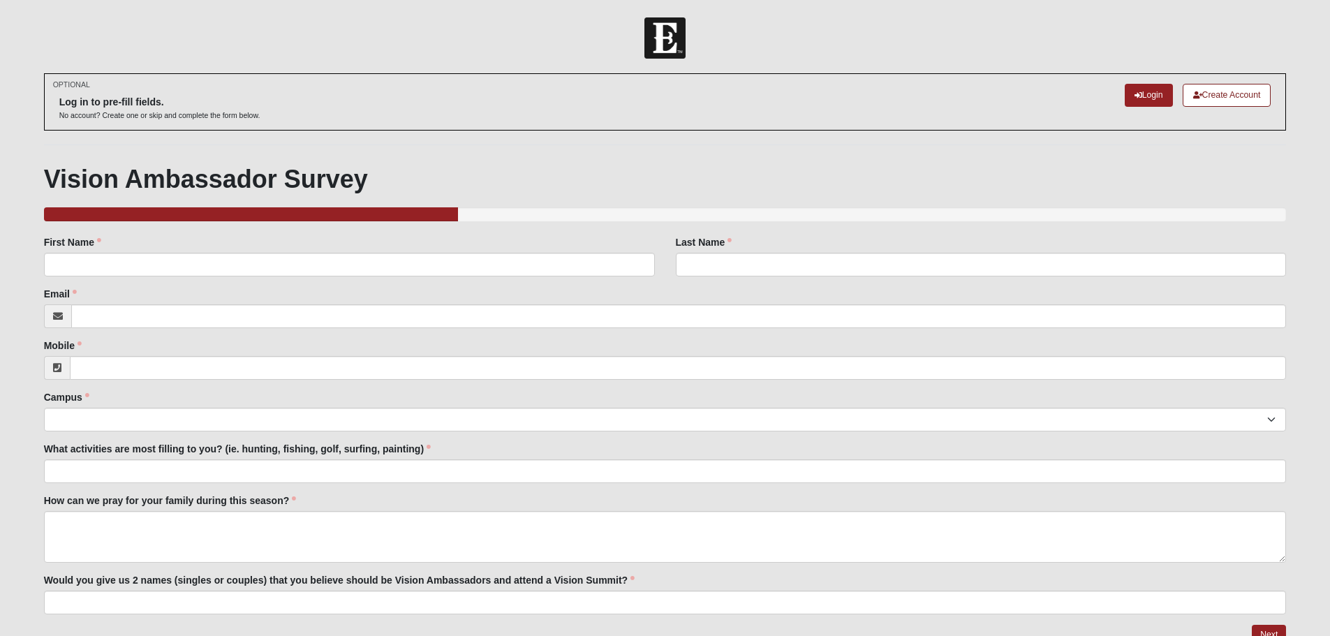
scroll to position [71, 0]
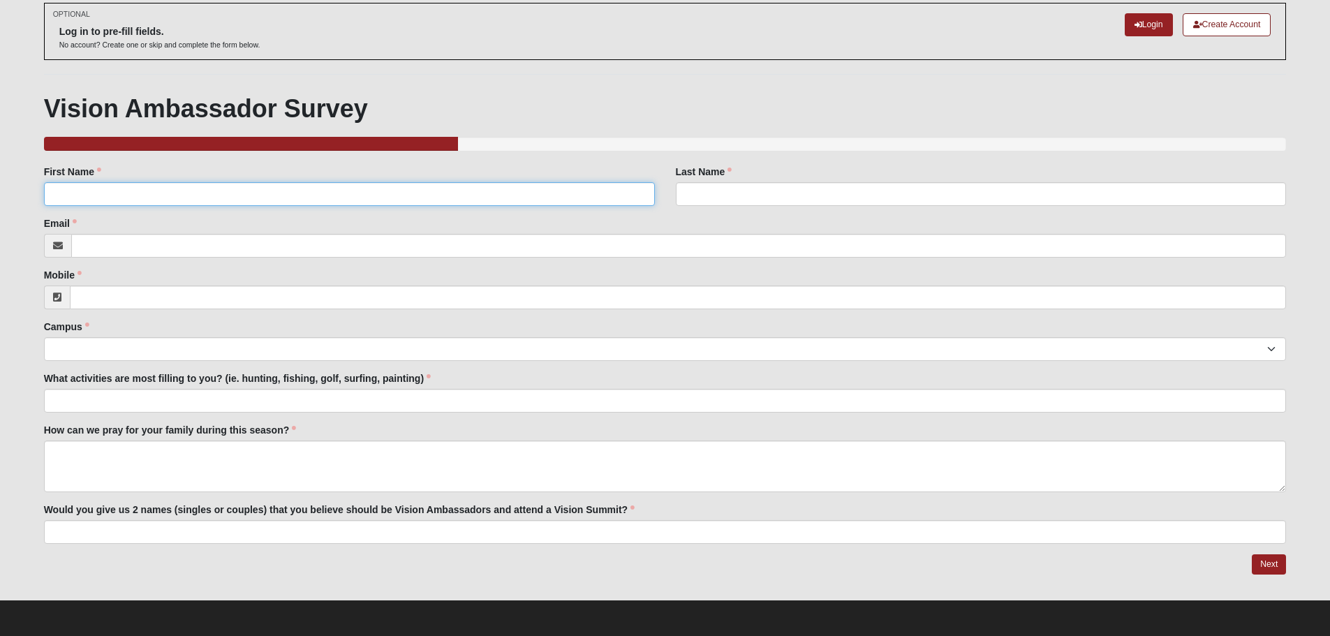
click at [172, 190] on input "First Name" at bounding box center [349, 194] width 611 height 24
type input "[PERSON_NAME]"
type input "[EMAIL_ADDRESS][DOMAIN_NAME]"
type input "[PHONE_NUMBER]"
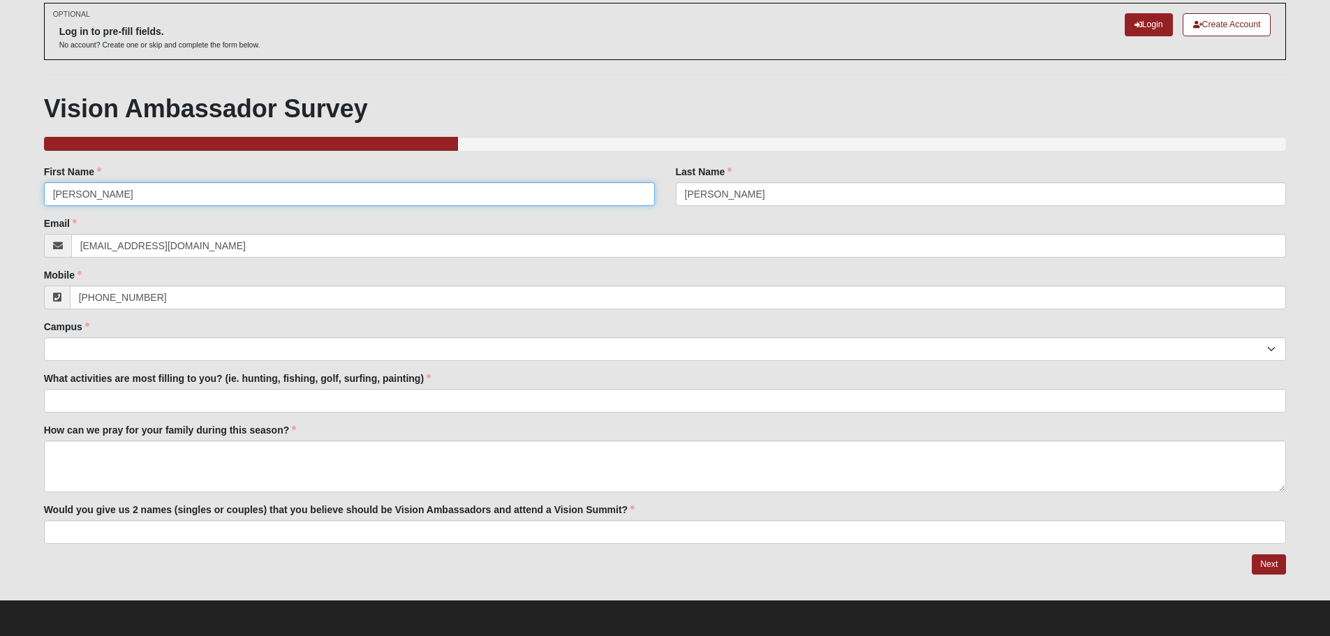
type input "[PERSON_NAME]"
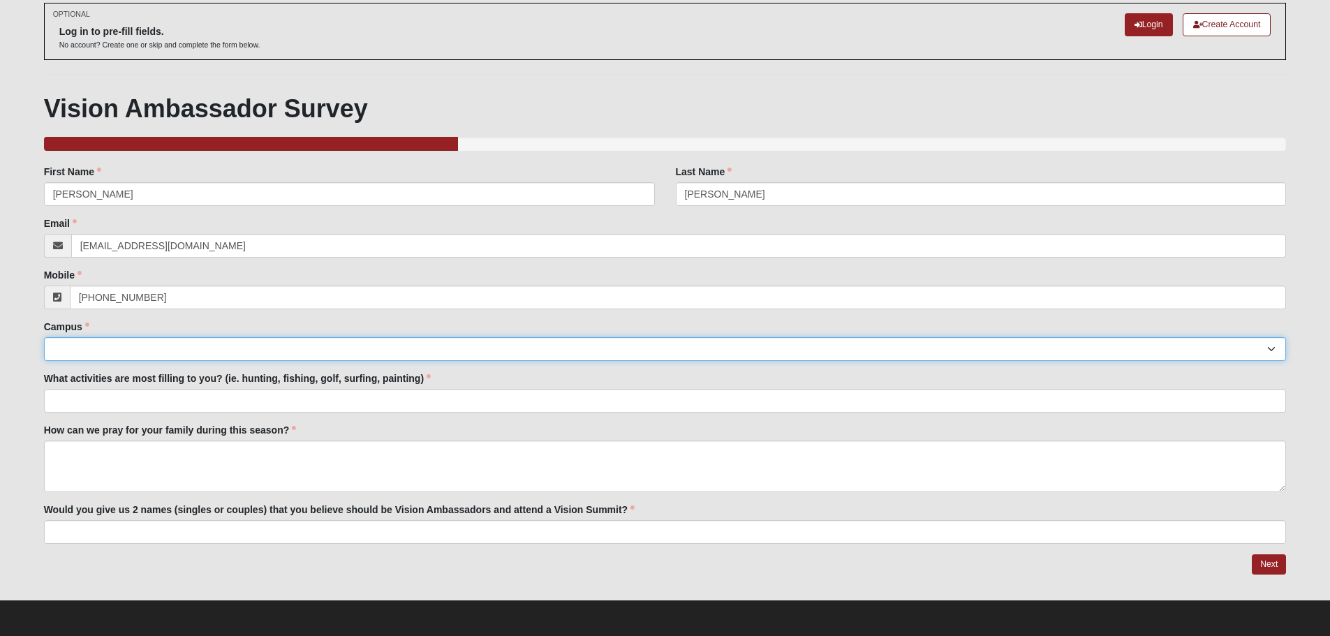
click at [320, 346] on select "Arlington Baymeadows Eleven22 Online [PERSON_NAME][GEOGRAPHIC_DATA] Jesup [GEOG…" at bounding box center [665, 349] width 1243 height 24
select select "3"
click at [44, 337] on select "Arlington Baymeadows Eleven22 Online [PERSON_NAME][GEOGRAPHIC_DATA] Jesup [GEOG…" at bounding box center [665, 349] width 1243 height 24
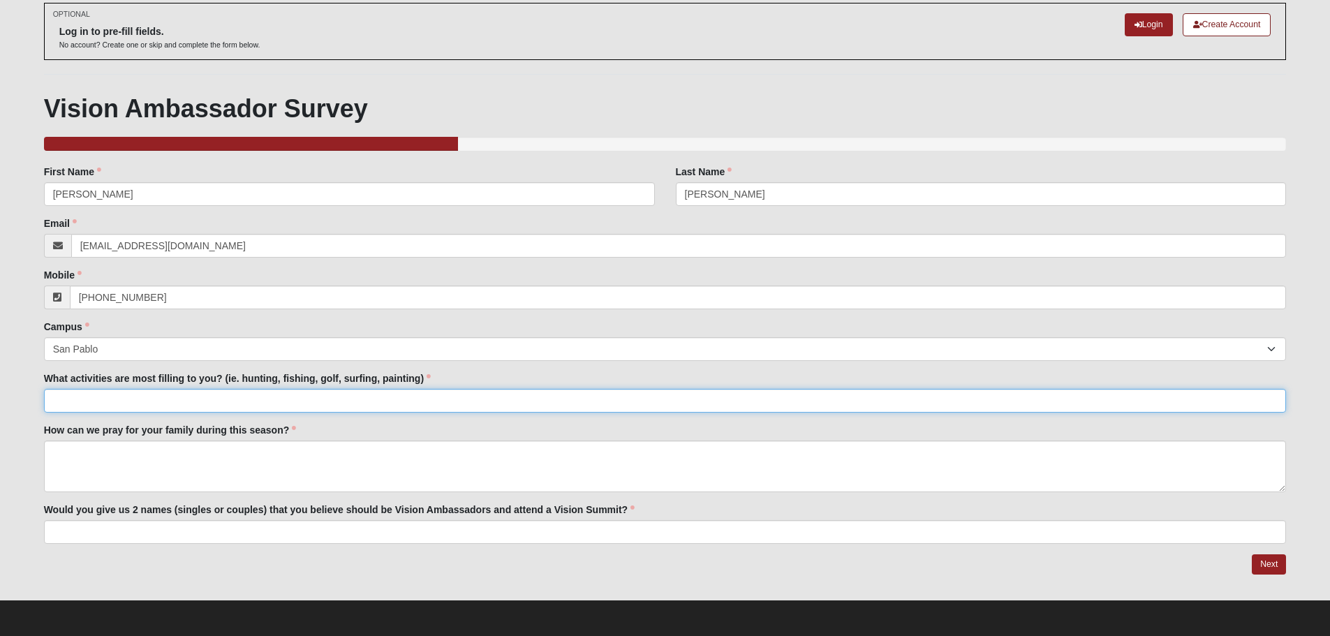
click at [254, 399] on input "What activities are most filling to you? (ie. hunting, fishing, golf, surfing, …" at bounding box center [665, 401] width 1243 height 24
type input "paddleboard-surfing, kayaking, surf-fishing"
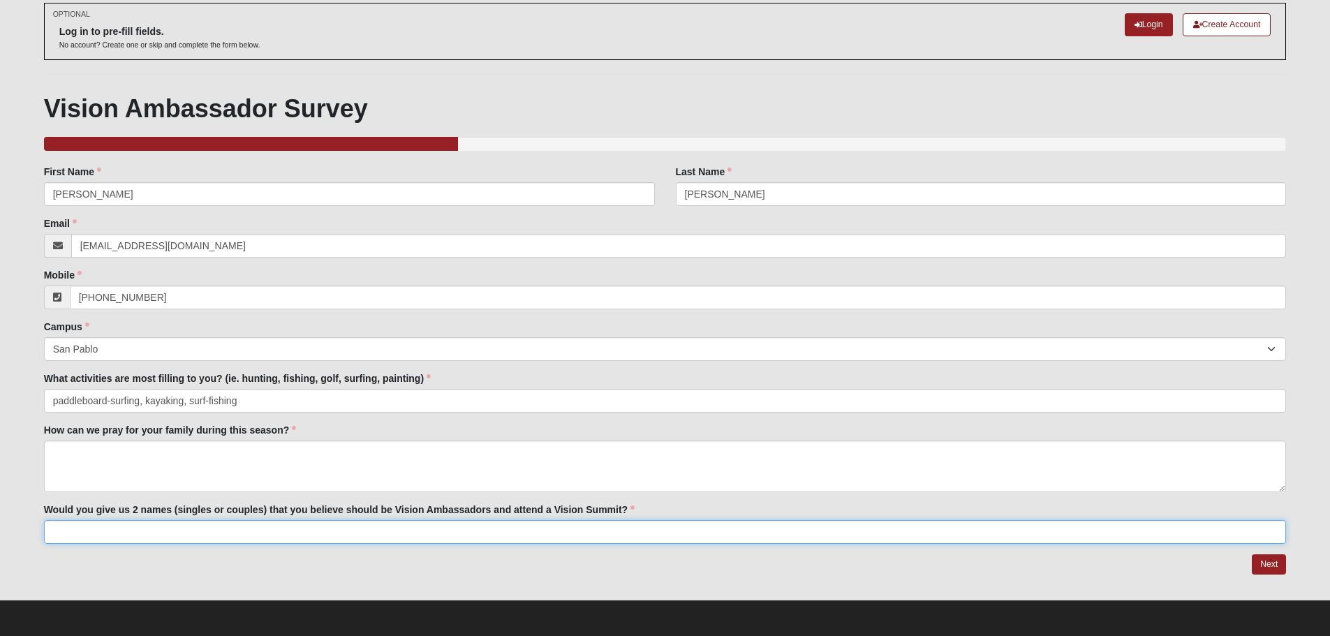
click at [198, 533] on input "Would you give us 2 names (singles or couples) that you believe should be Visio…" at bounding box center [665, 532] width 1243 height 24
type input "[PERSON_NAME] & [PERSON_NAME]"
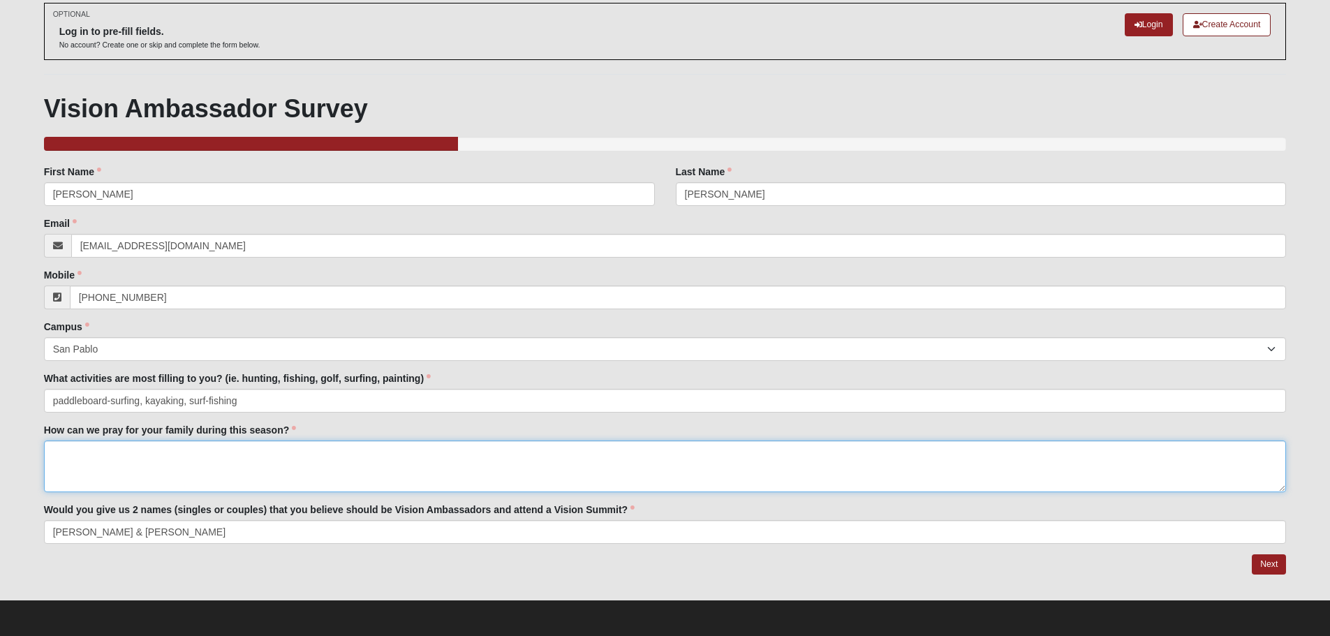
click at [190, 461] on textarea "How can we pray for your family during this season?" at bounding box center [665, 467] width 1243 height 52
type textarea "Our next steps serving in the Kids ministry."
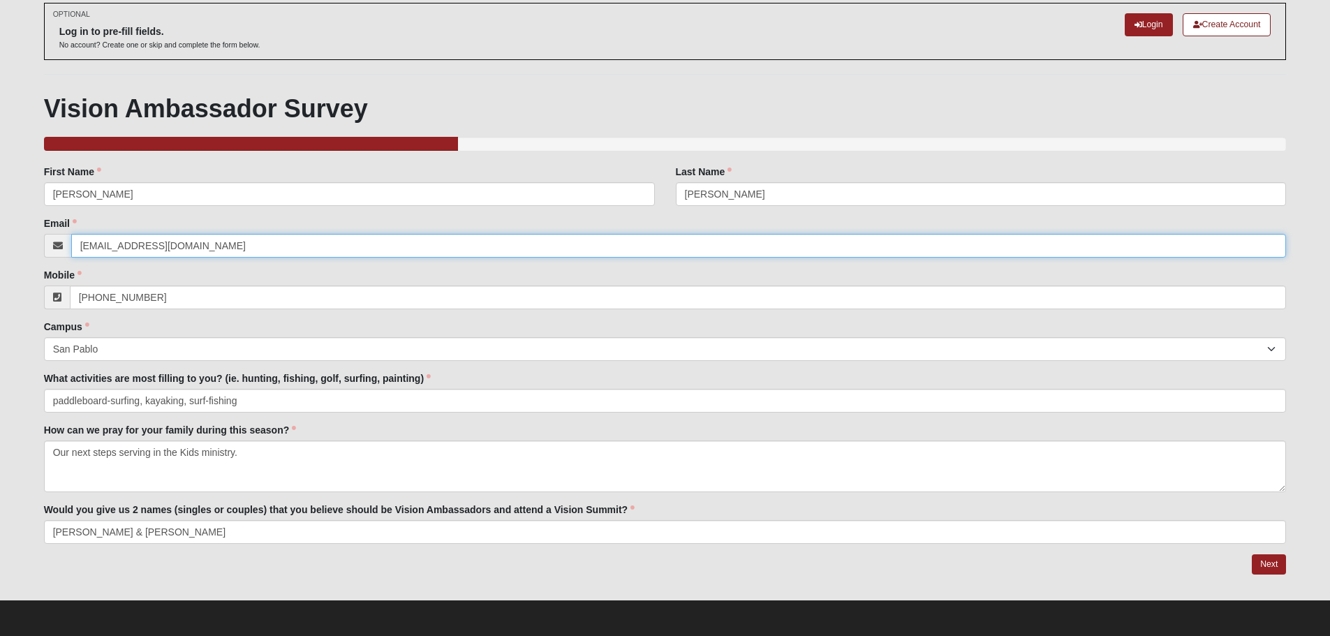
click at [84, 243] on input "[EMAIL_ADDRESS][DOMAIN_NAME]" at bounding box center [679, 246] width 1216 height 24
type input "[EMAIL_ADDRESS][DOMAIN_NAME]"
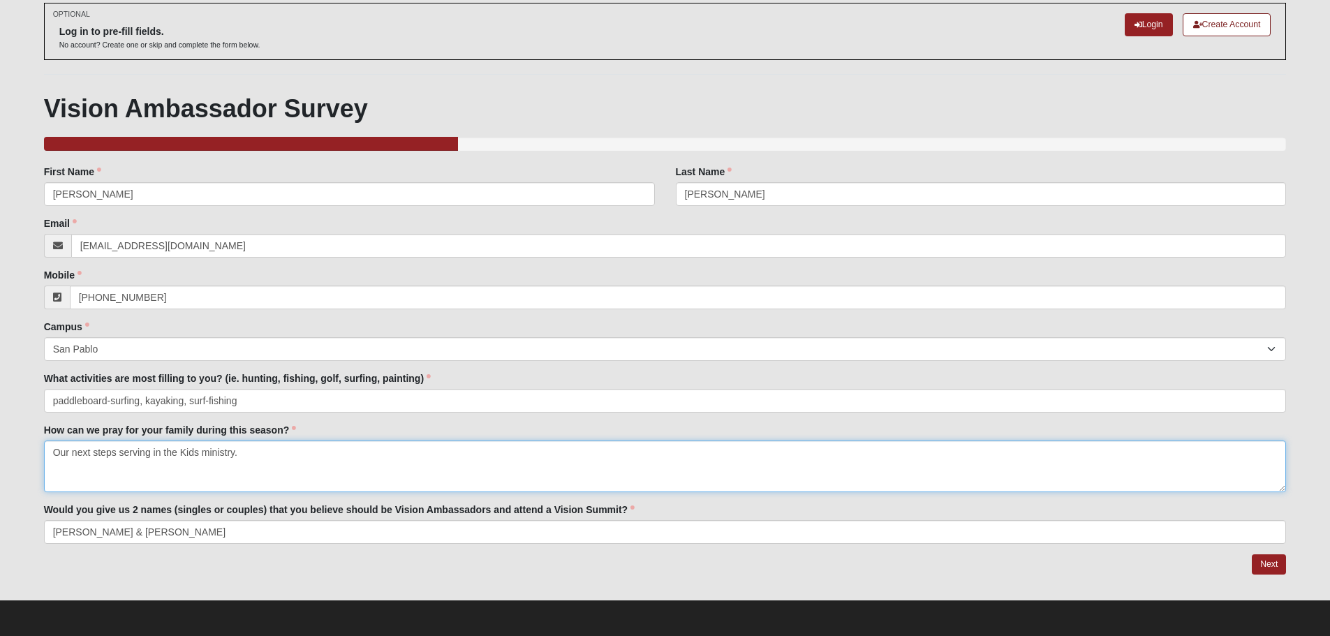
click at [263, 451] on textarea "Our next steps serving in the Kids ministry." at bounding box center [665, 467] width 1243 height 52
click at [358, 455] on textarea "[PERSON_NAME] and my next steps serving in the Kids ministry and short-term mis…" at bounding box center [665, 467] width 1243 height 52
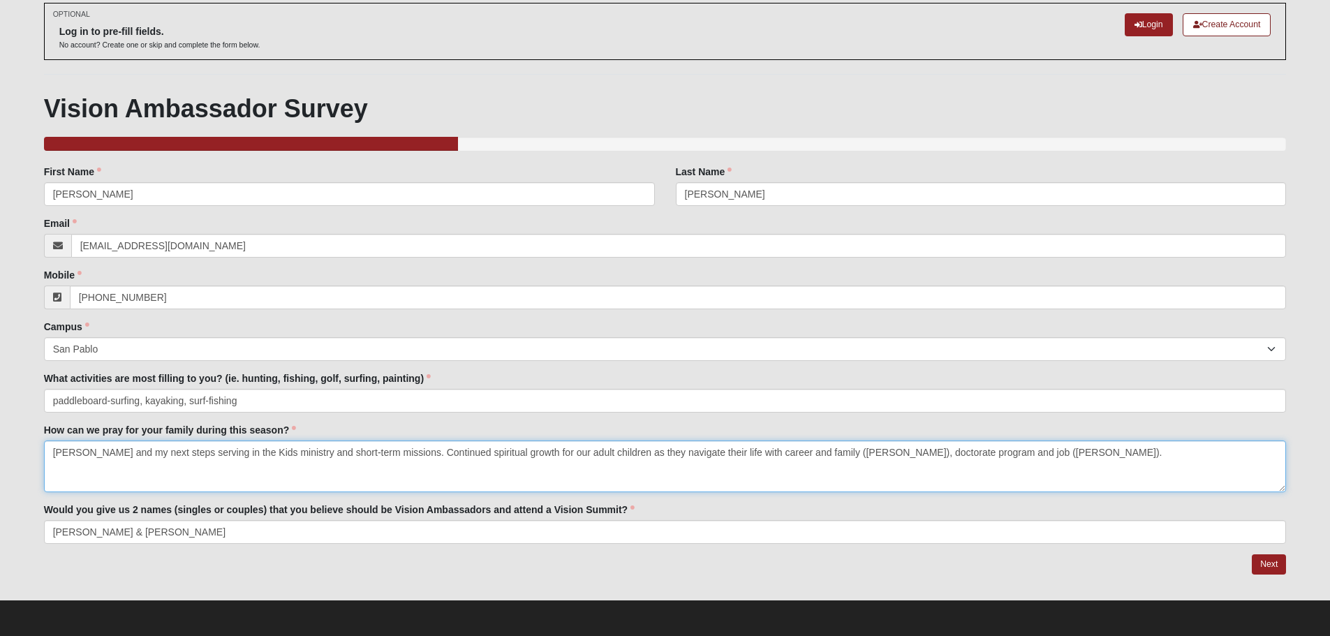
click at [217, 451] on textarea "[PERSON_NAME] and my next steps serving in the Kids ministry and short-term mis…" at bounding box center [665, 467] width 1243 height 52
click at [1047, 456] on textarea "[PERSON_NAME] and my next steps serving in Kids ministry and short-term mission…" at bounding box center [665, 467] width 1243 height 52
click at [785, 453] on textarea "[PERSON_NAME] and my next steps serving in Kids ministry and short-term mission…" at bounding box center [665, 467] width 1243 height 52
type textarea "[PERSON_NAME] and my next steps serving in Kids ministry and short-term mission…"
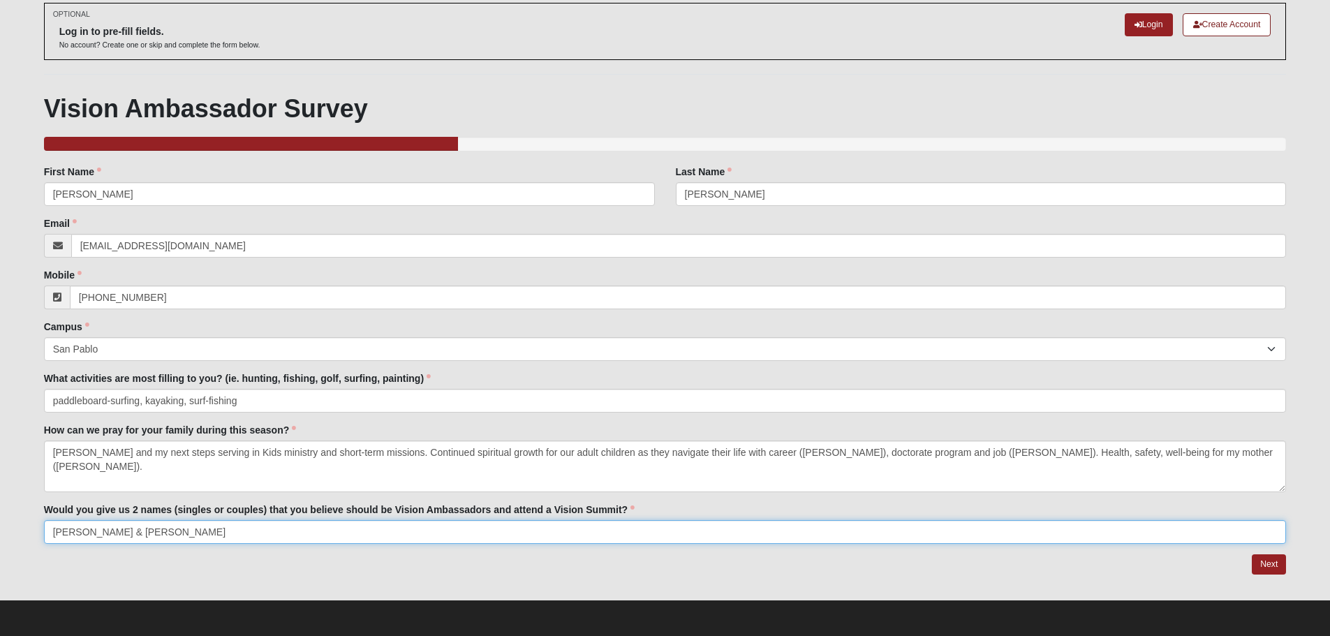
click at [626, 531] on input "[PERSON_NAME] & [PERSON_NAME]" at bounding box center [665, 532] width 1243 height 24
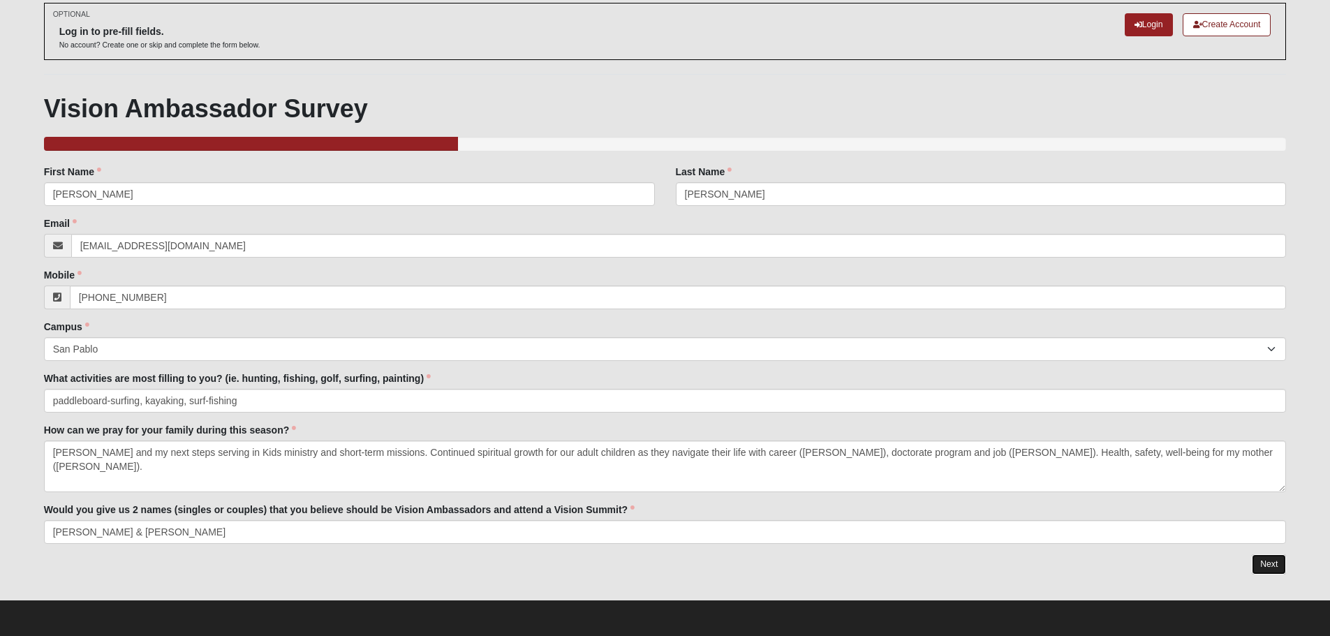
click at [1266, 562] on link "Next" at bounding box center [1269, 564] width 34 height 20
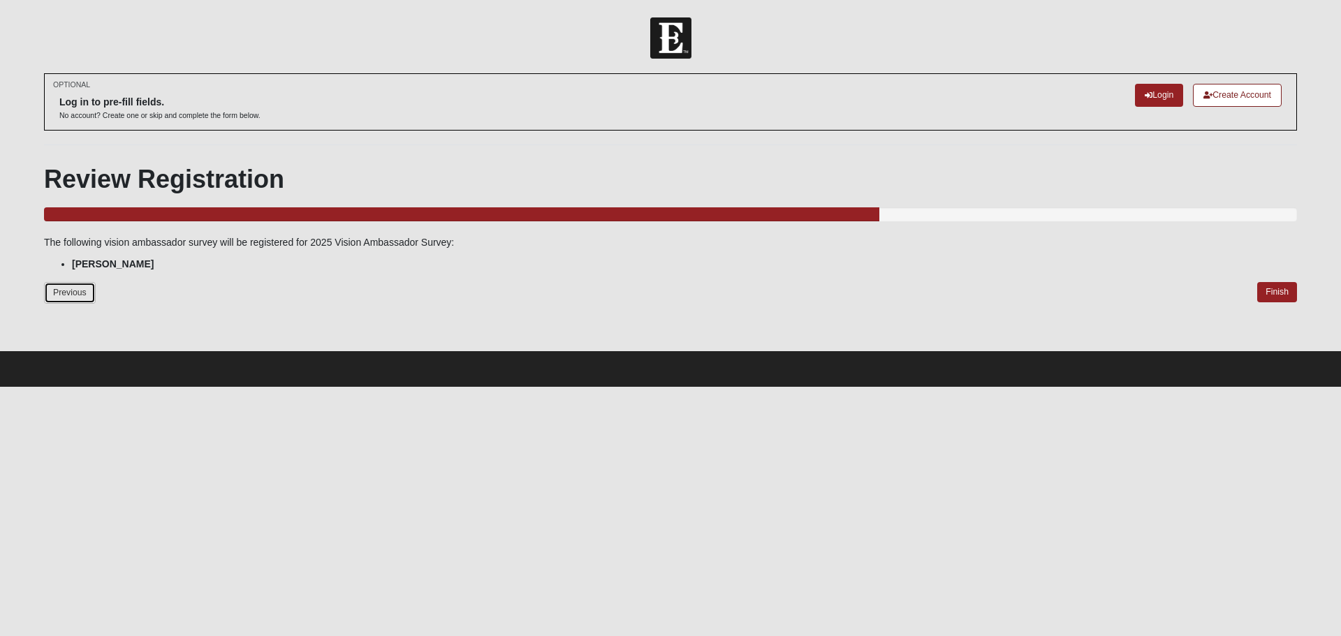
click at [71, 295] on link "Previous" at bounding box center [70, 293] width 52 height 22
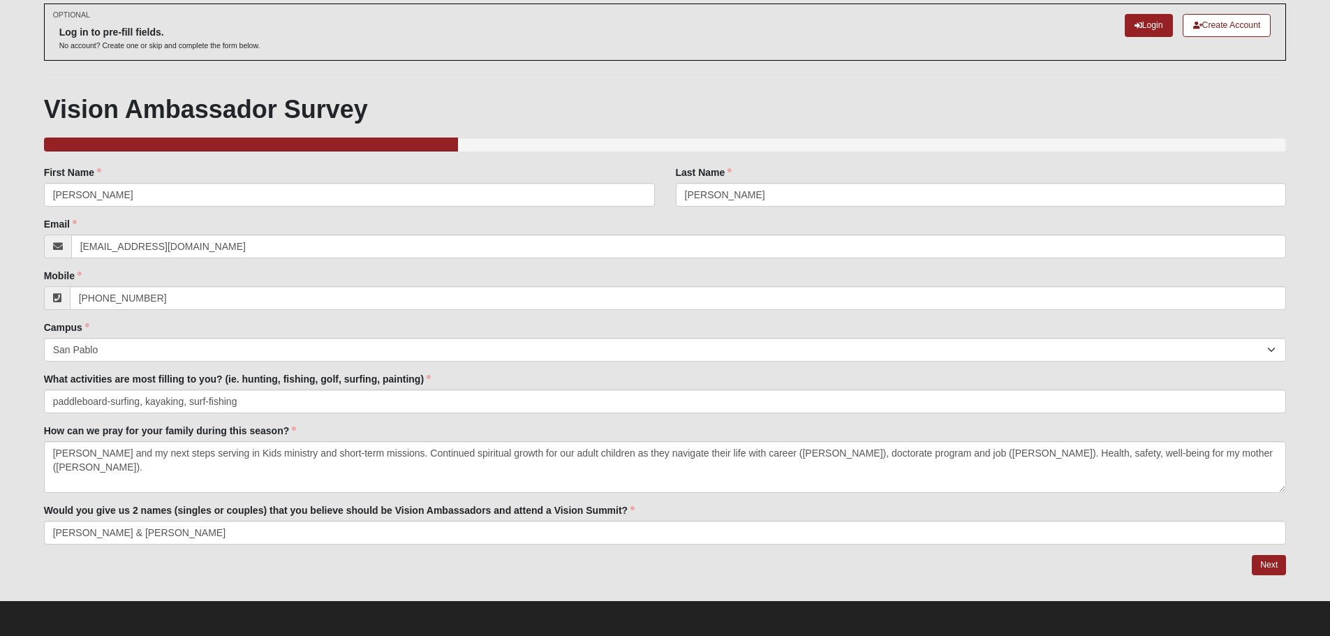
scroll to position [71, 0]
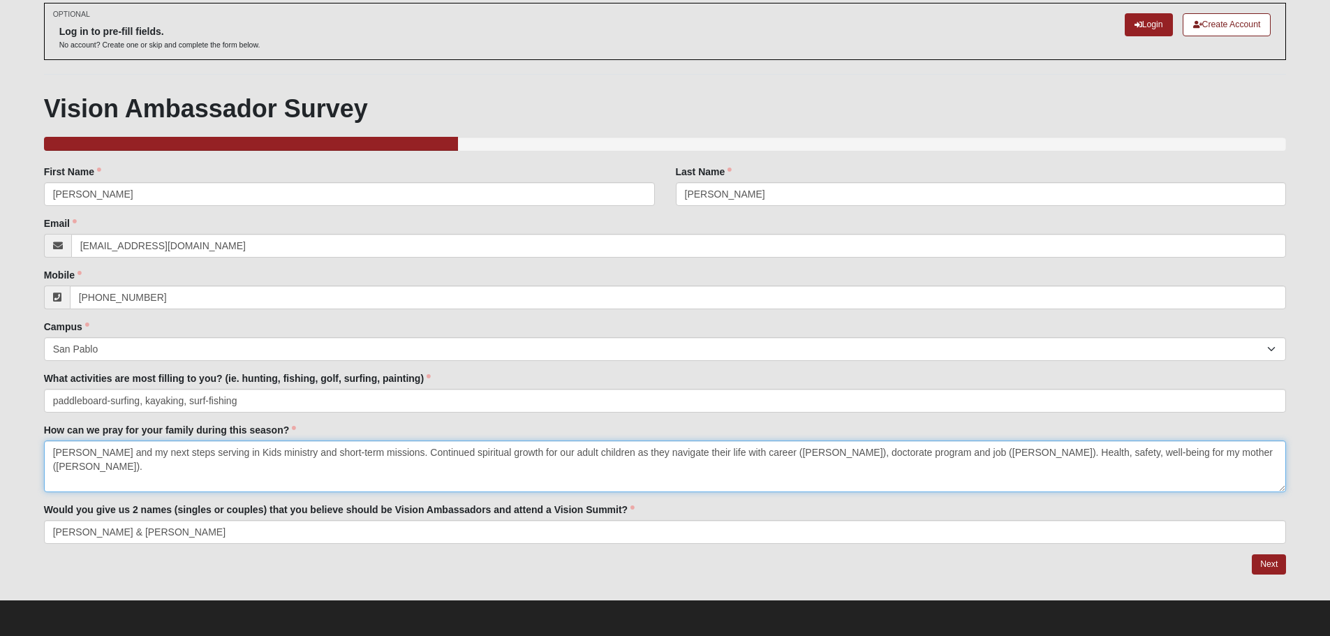
click at [515, 452] on textarea "[PERSON_NAME] and my next steps serving in Kids ministry and short-term mission…" at bounding box center [665, 467] width 1243 height 52
click at [1188, 453] on textarea "[PERSON_NAME] and my next steps serving in Kids ministry and short-term mission…" at bounding box center [665, 467] width 1243 height 52
type textarea "[PERSON_NAME] and my next steps serving in Kids ministry and short-term mission…"
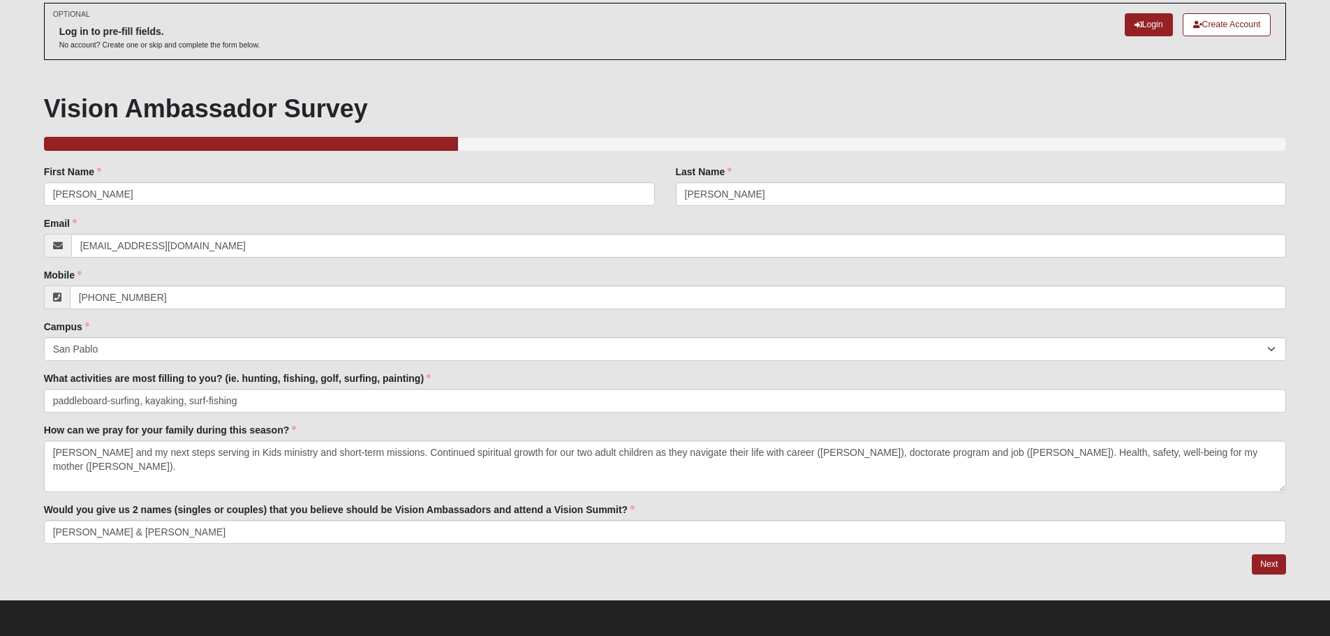
click at [1068, 573] on div at bounding box center [665, 564] width 1243 height 21
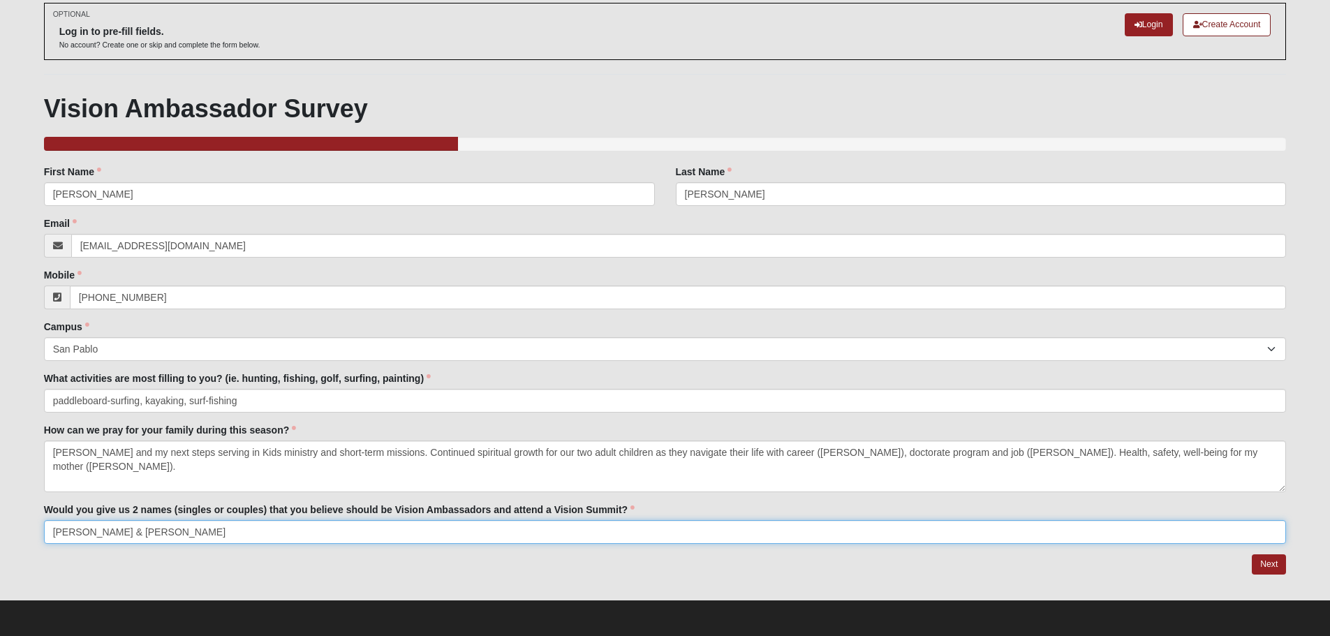
click at [852, 536] on input "[PERSON_NAME] & [PERSON_NAME]" at bounding box center [665, 532] width 1243 height 24
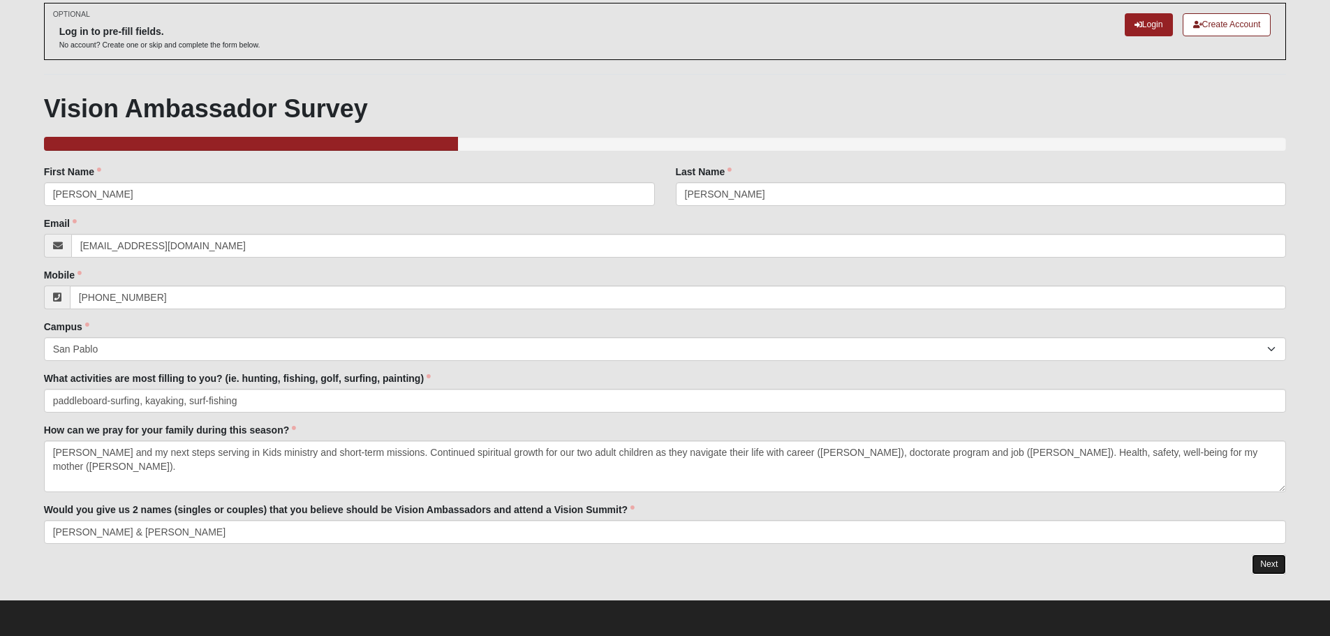
click at [1262, 562] on link "Next" at bounding box center [1269, 564] width 34 height 20
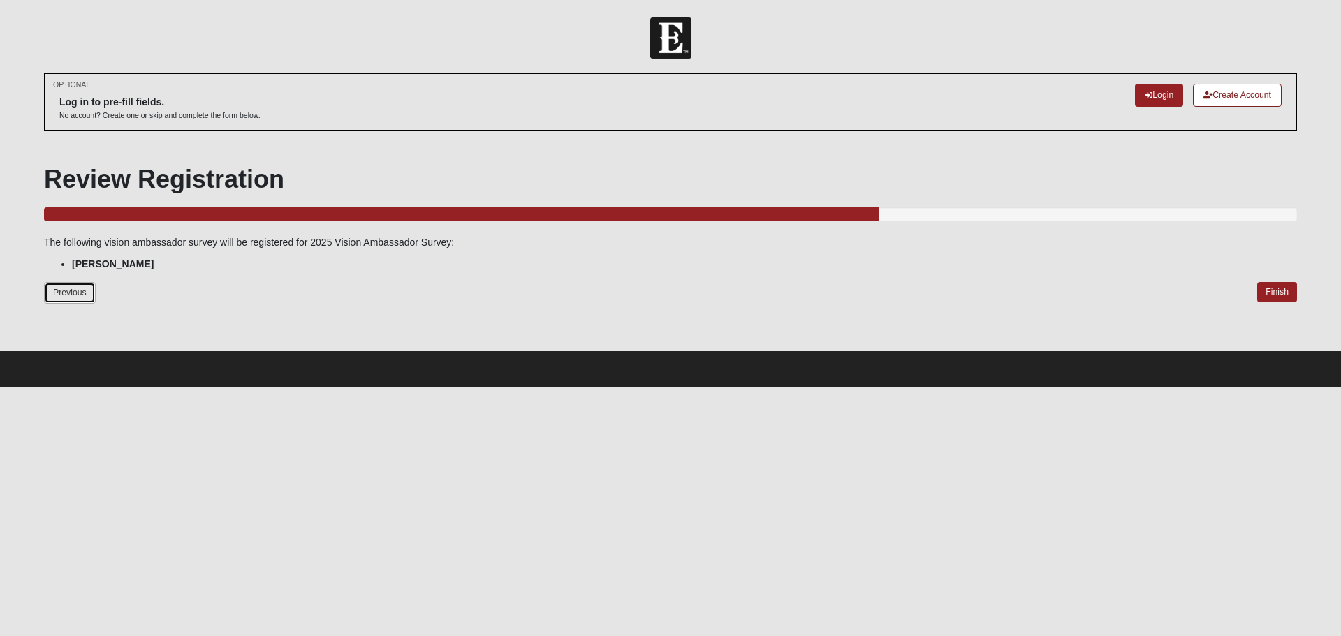
click at [76, 291] on link "Previous" at bounding box center [70, 293] width 52 height 22
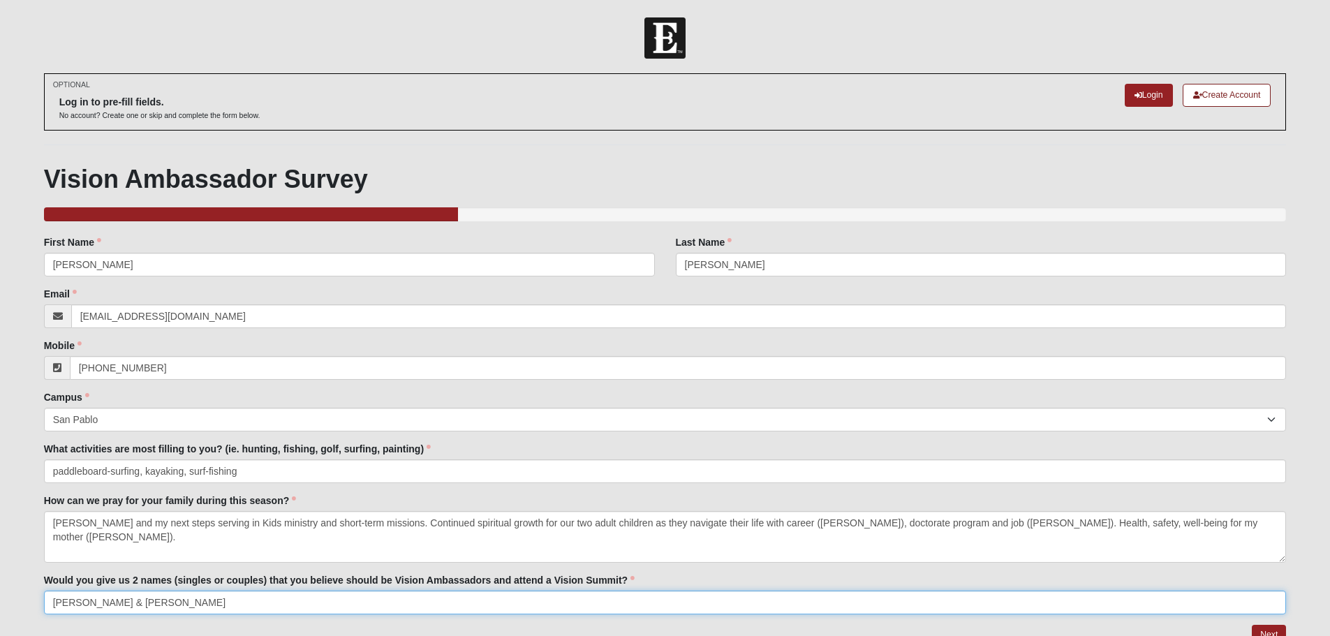
click at [407, 605] on input "[PERSON_NAME] & [PERSON_NAME]" at bounding box center [665, 603] width 1243 height 24
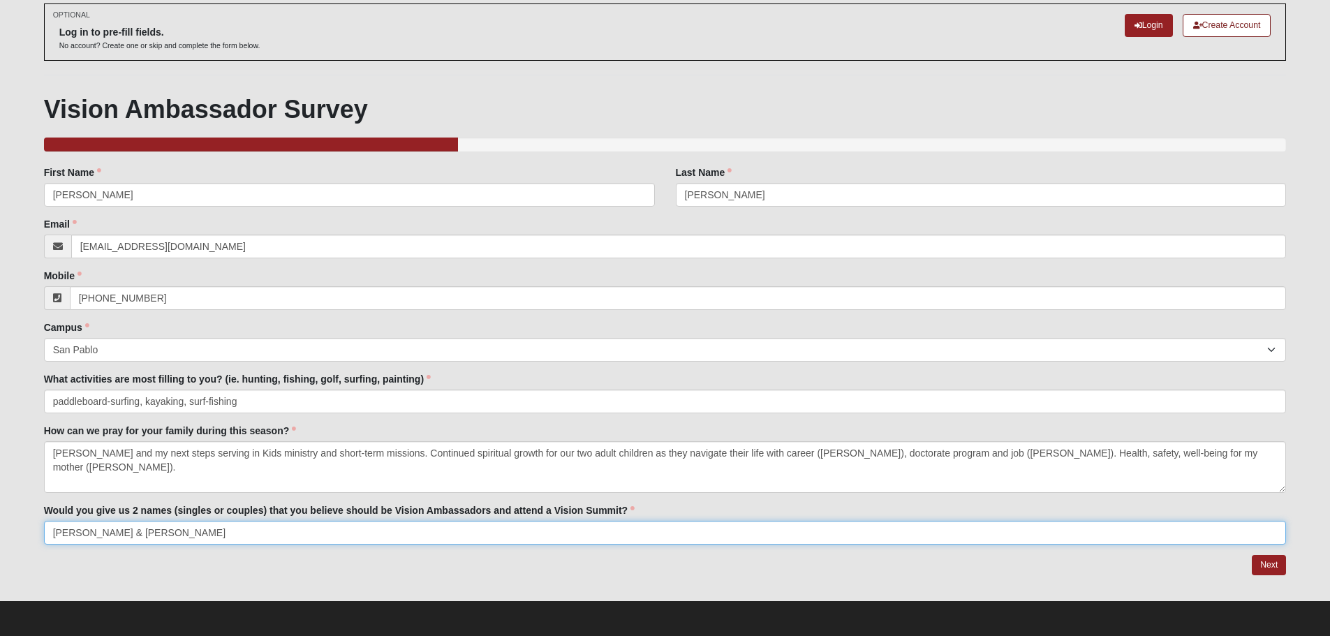
scroll to position [71, 0]
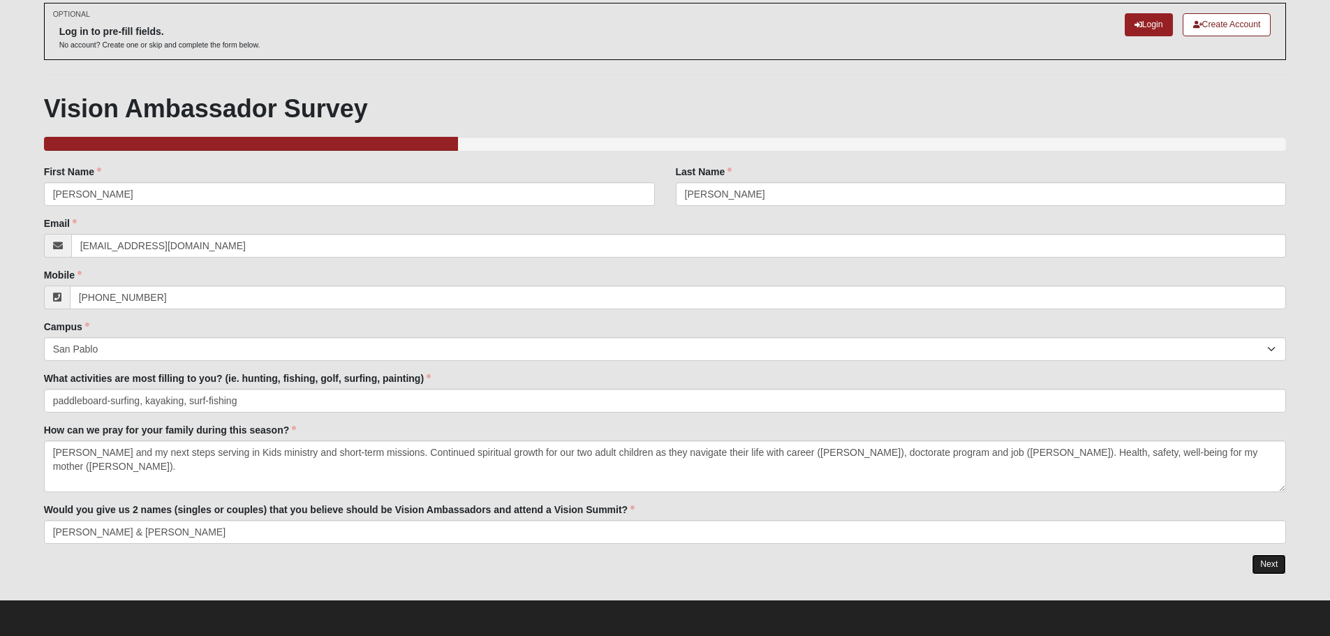
click at [1266, 561] on link "Next" at bounding box center [1269, 564] width 34 height 20
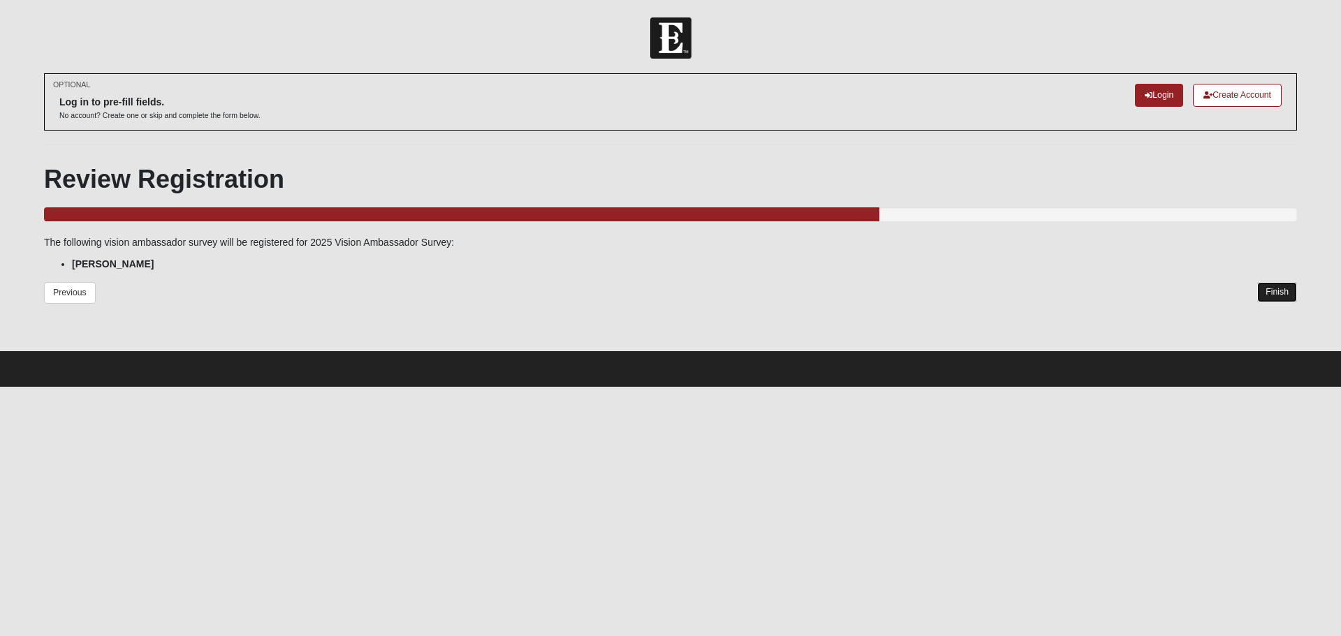
click at [1278, 290] on link "Finish" at bounding box center [1277, 292] width 40 height 20
